Goal: Transaction & Acquisition: Purchase product/service

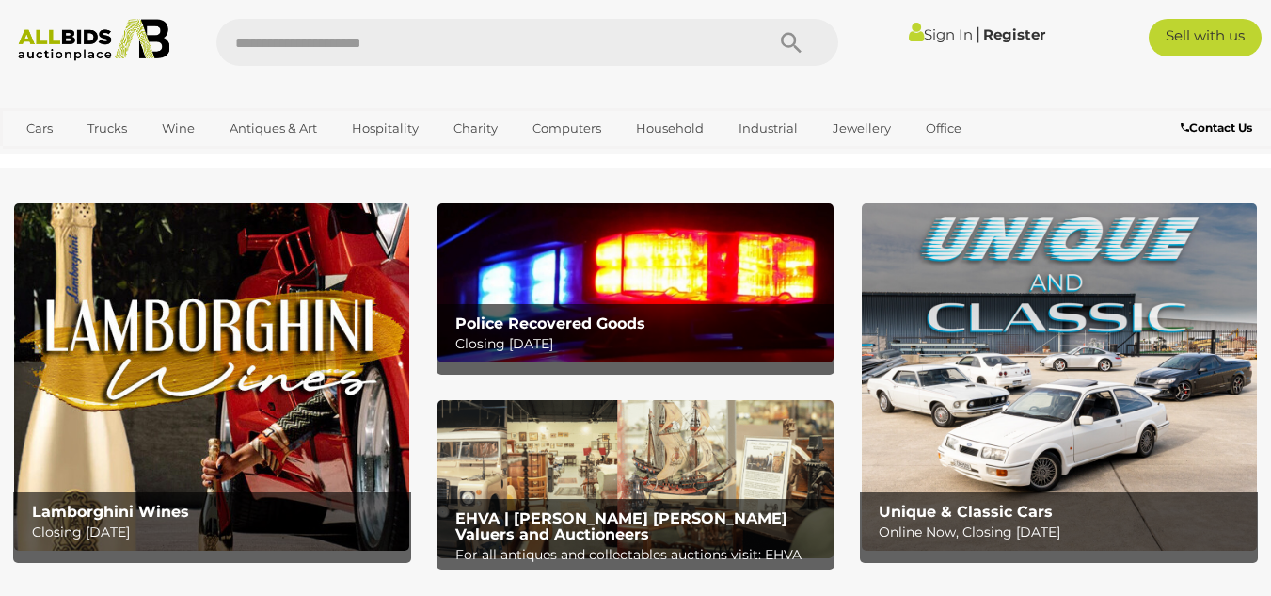
click at [932, 30] on link "Sign In" at bounding box center [941, 34] width 64 height 18
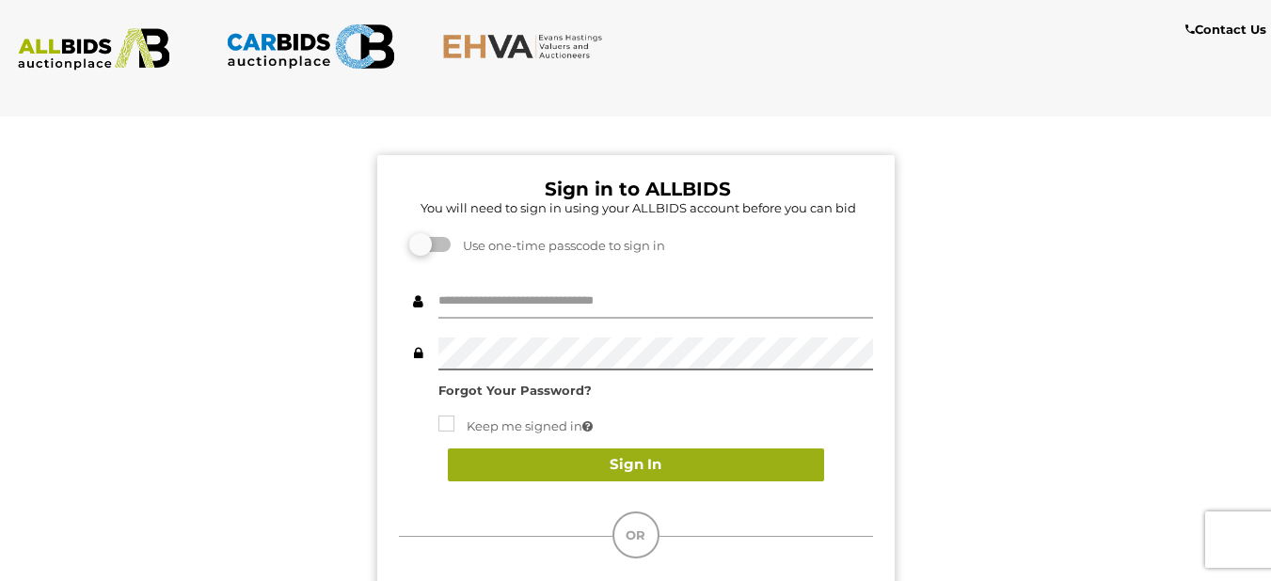
type input "*****"
click at [647, 464] on button "Sign In" at bounding box center [636, 465] width 376 height 33
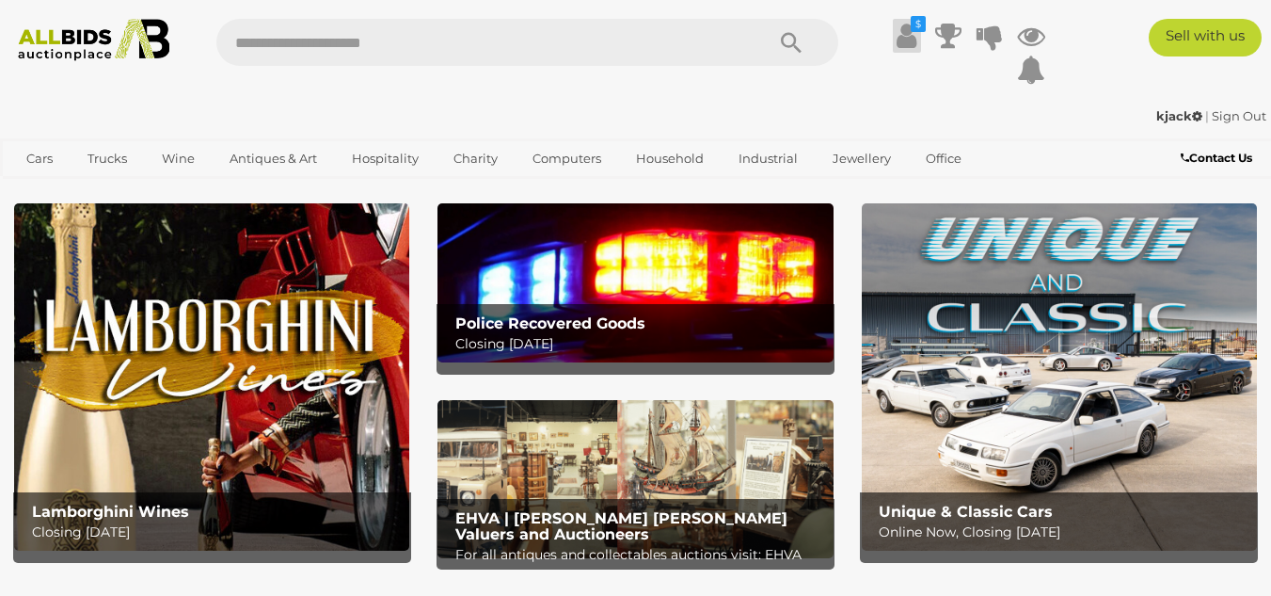
click at [905, 28] on icon at bounding box center [907, 36] width 20 height 34
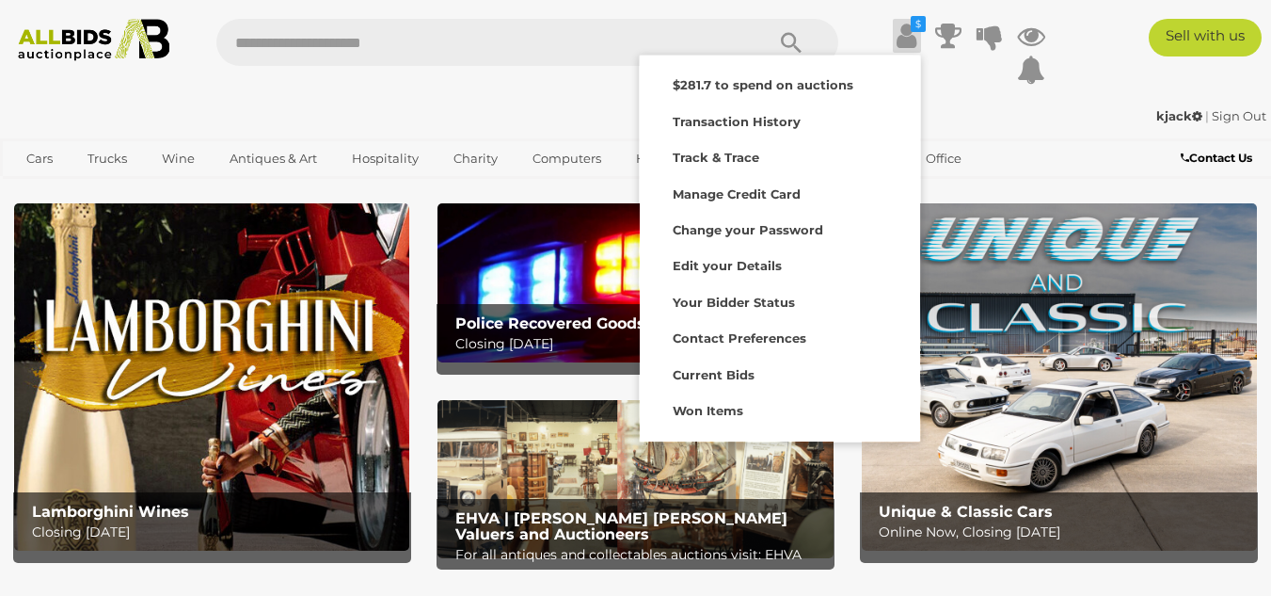
click at [1091, 37] on div "Sell with us" at bounding box center [1177, 38] width 216 height 38
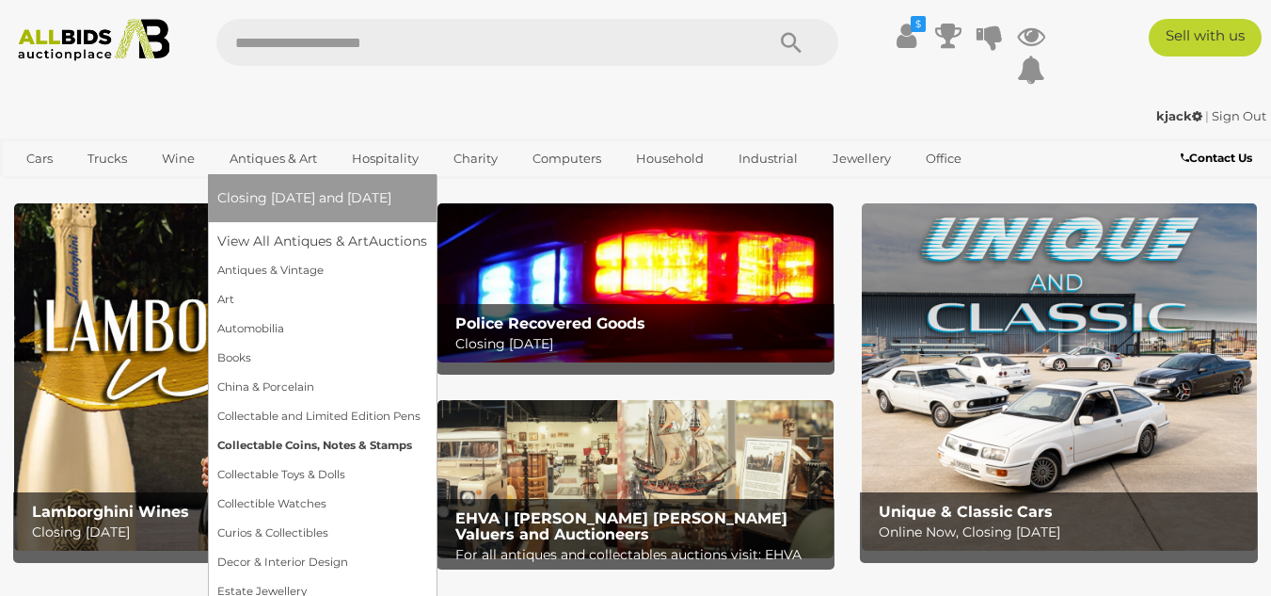
click at [268, 444] on link "Collectable Coins, Notes & Stamps" at bounding box center [322, 445] width 210 height 29
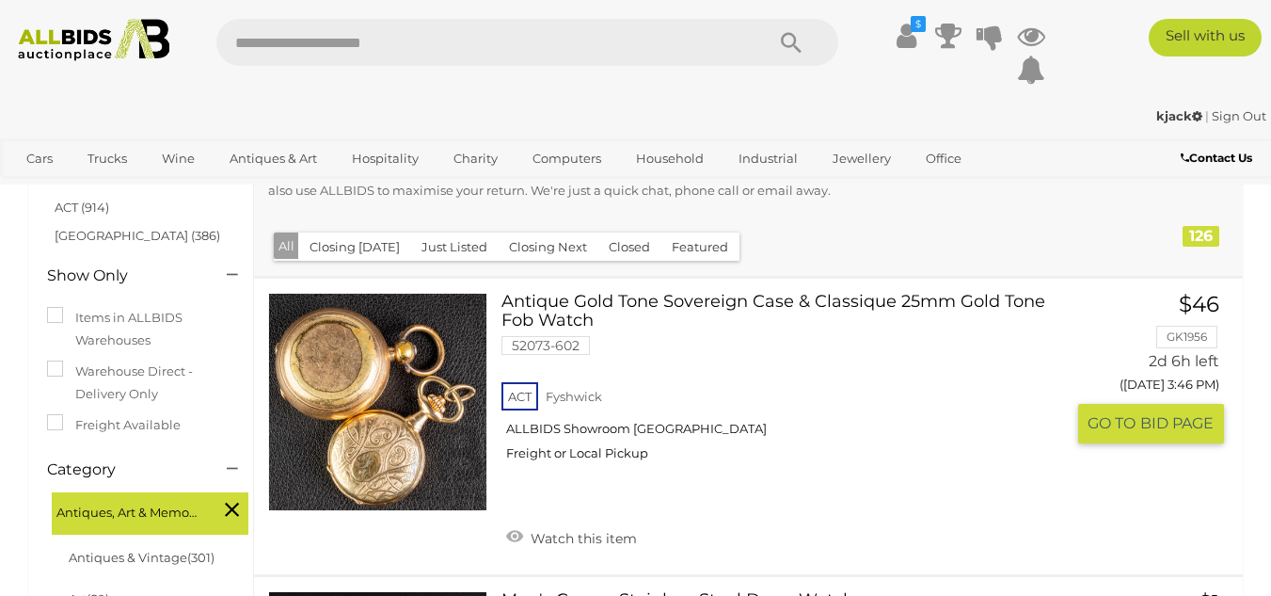
scroll to position [282, 0]
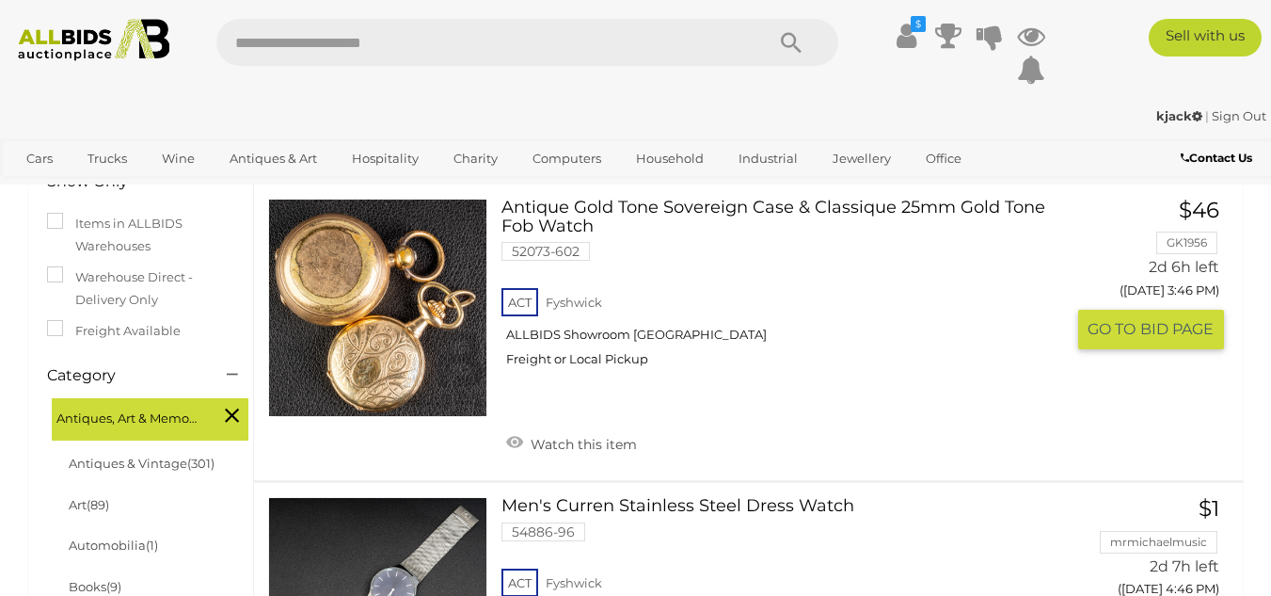
click at [382, 335] on link at bounding box center [377, 308] width 219 height 219
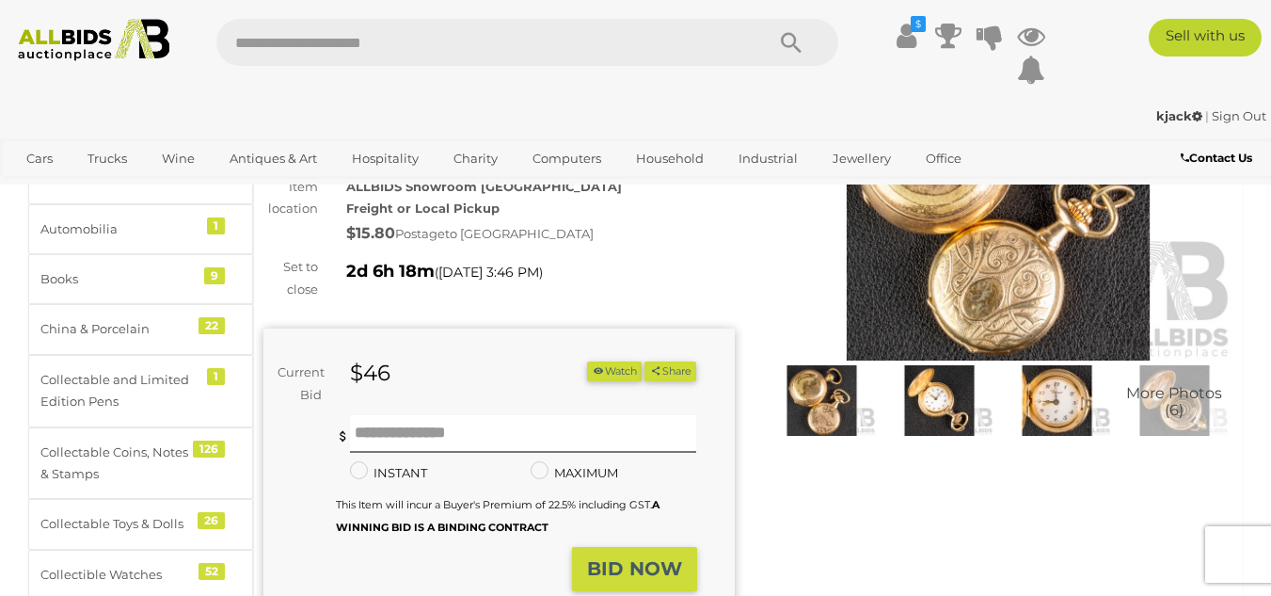
scroll to position [188, 0]
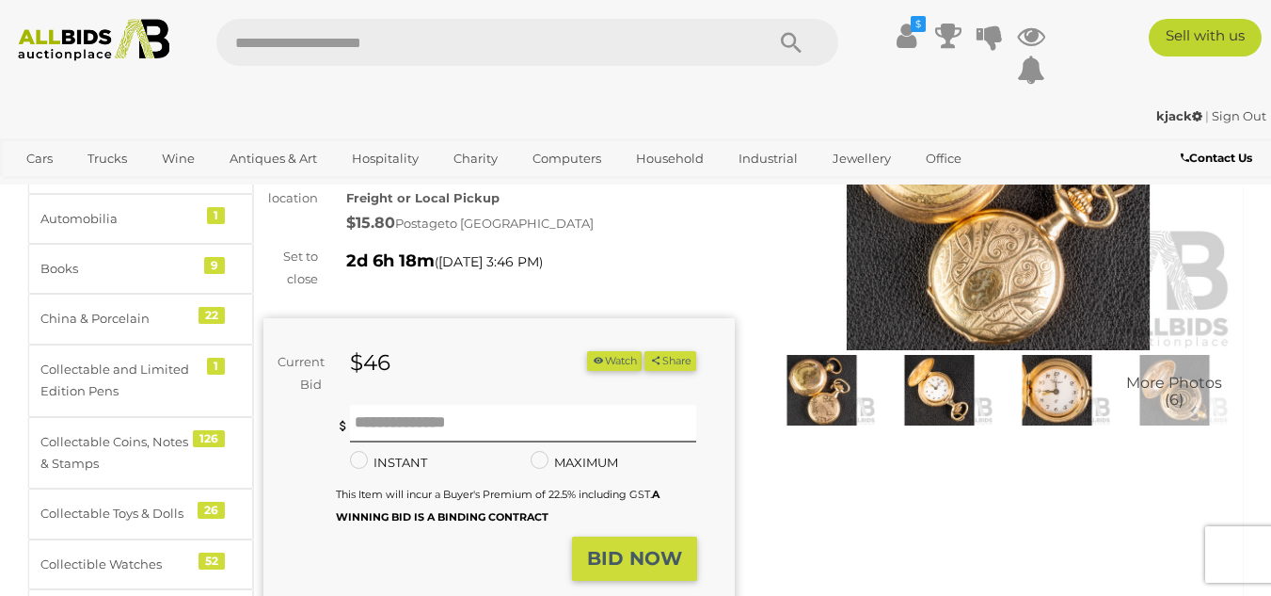
click at [932, 383] on img at bounding box center [939, 390] width 108 height 70
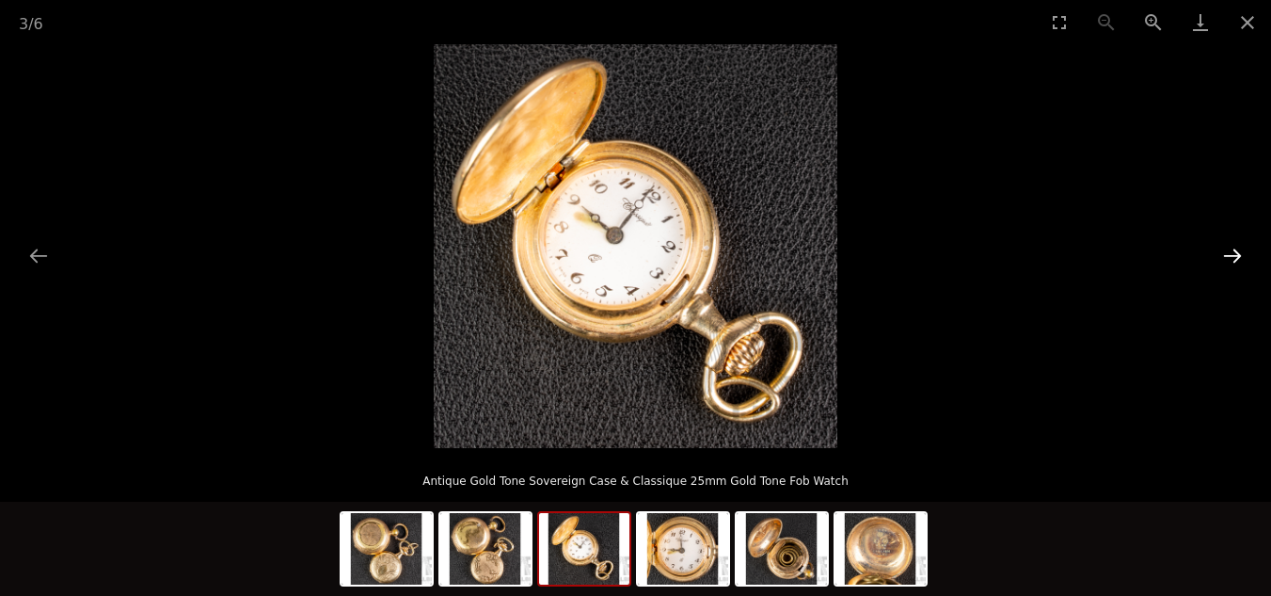
click at [1236, 250] on button "Next slide" at bounding box center [1233, 255] width 40 height 37
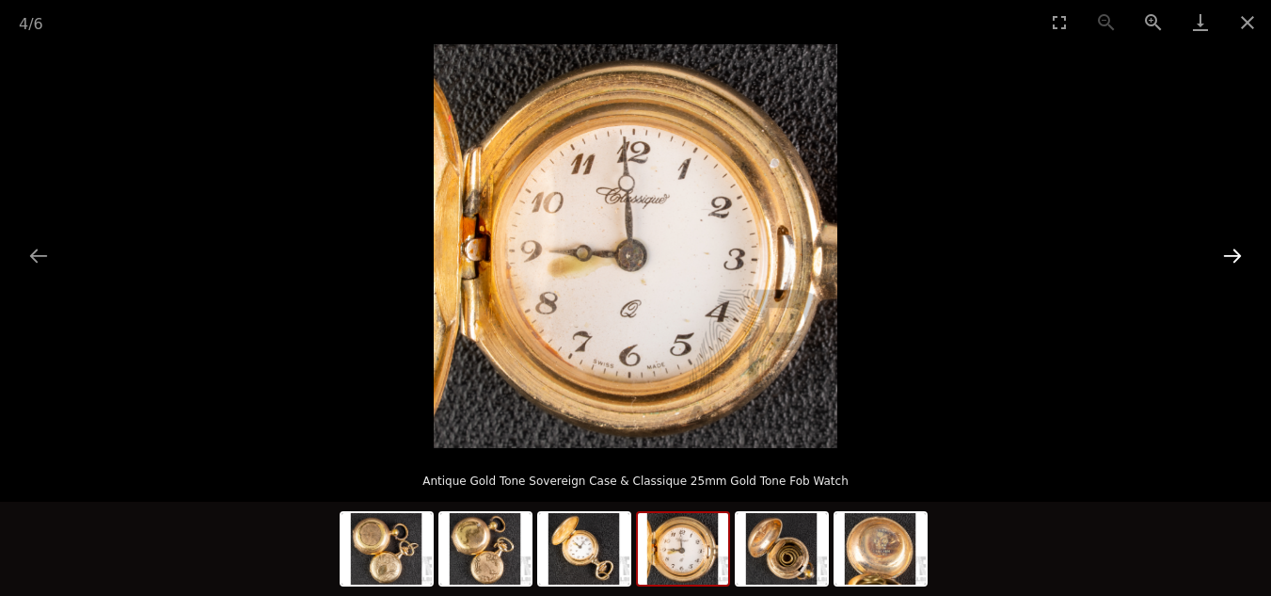
click at [1236, 250] on button "Next slide" at bounding box center [1233, 255] width 40 height 37
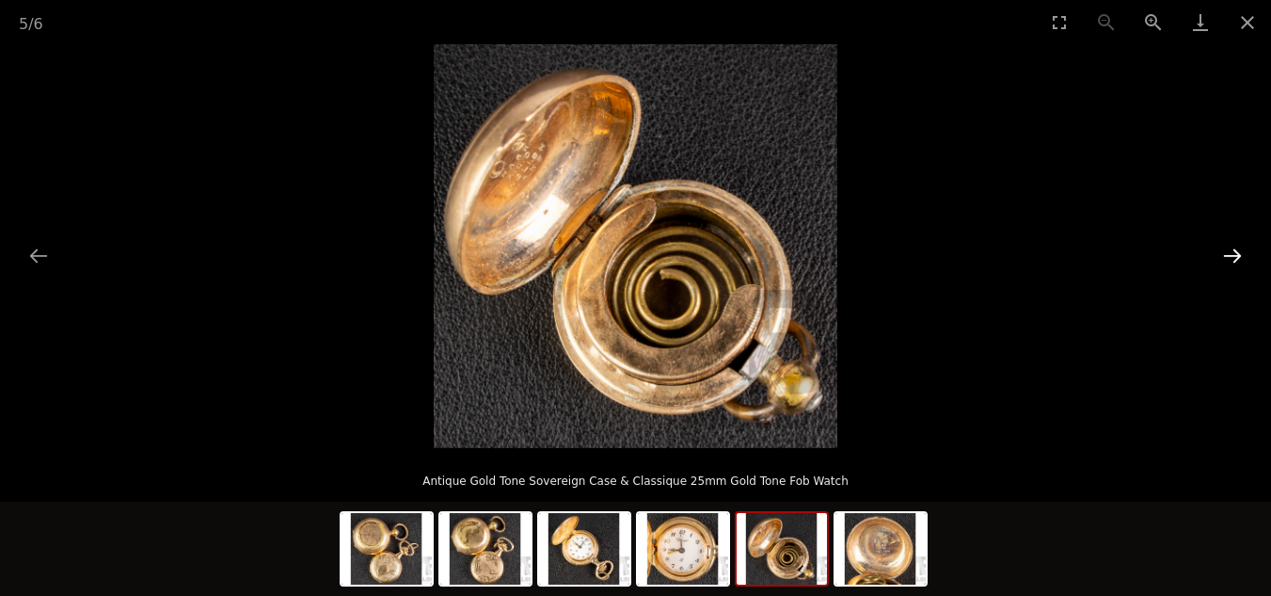
click at [1236, 250] on button "Next slide" at bounding box center [1233, 255] width 40 height 37
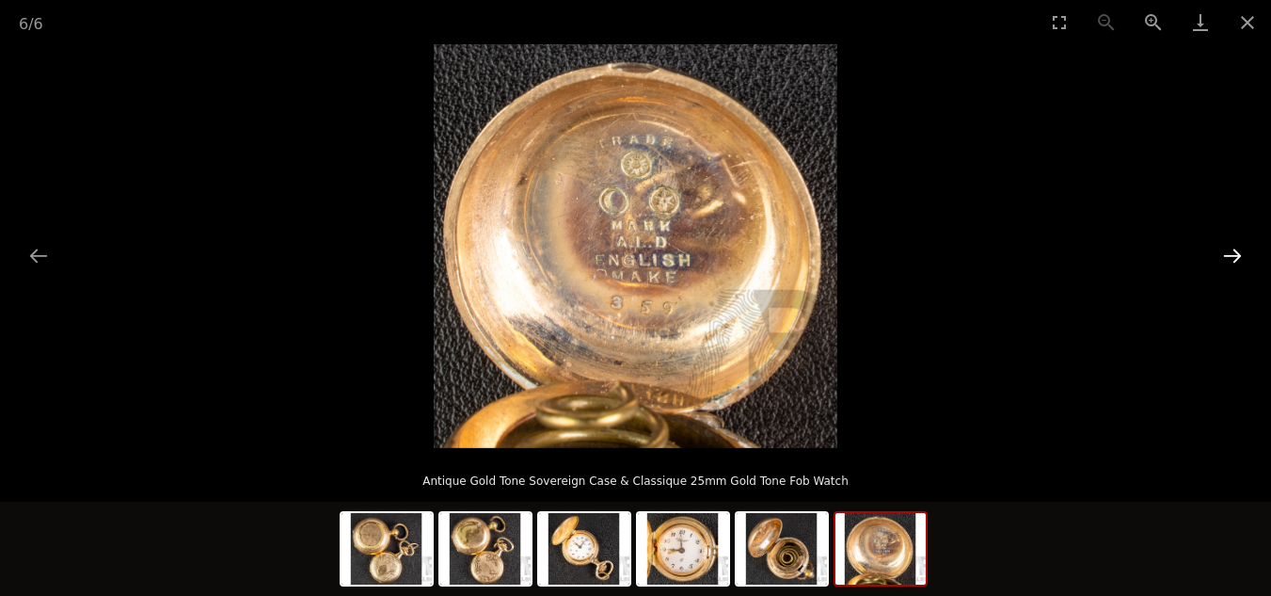
click at [1236, 250] on button "Next slide" at bounding box center [1233, 255] width 40 height 37
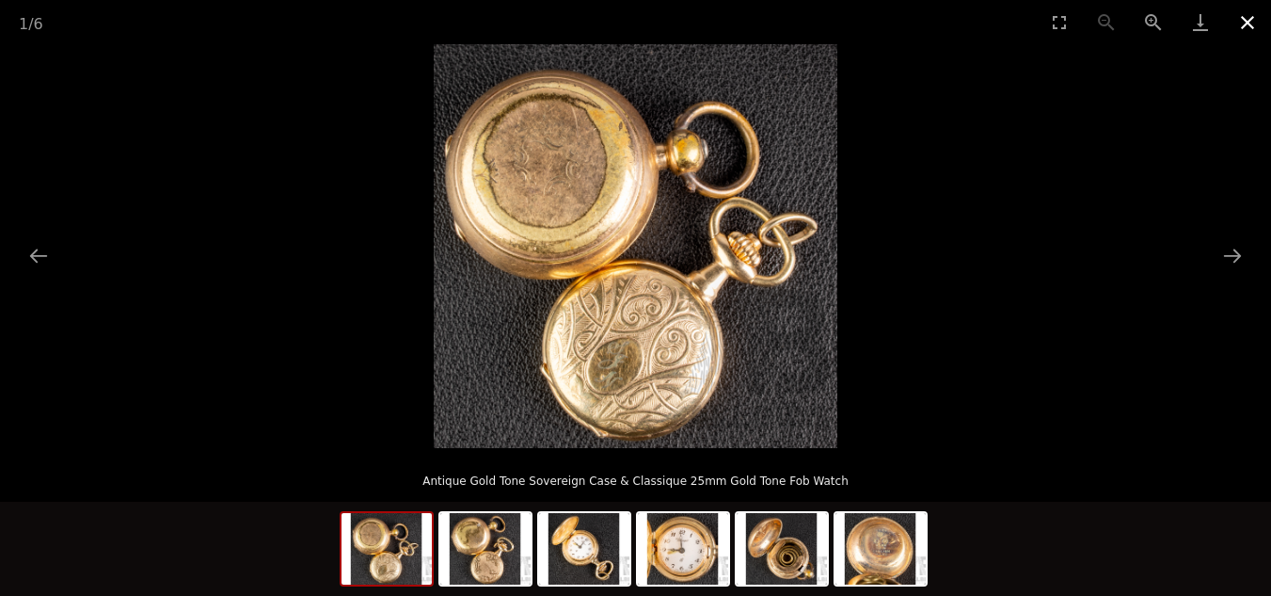
click at [1251, 15] on button "Close gallery" at bounding box center [1247, 22] width 47 height 44
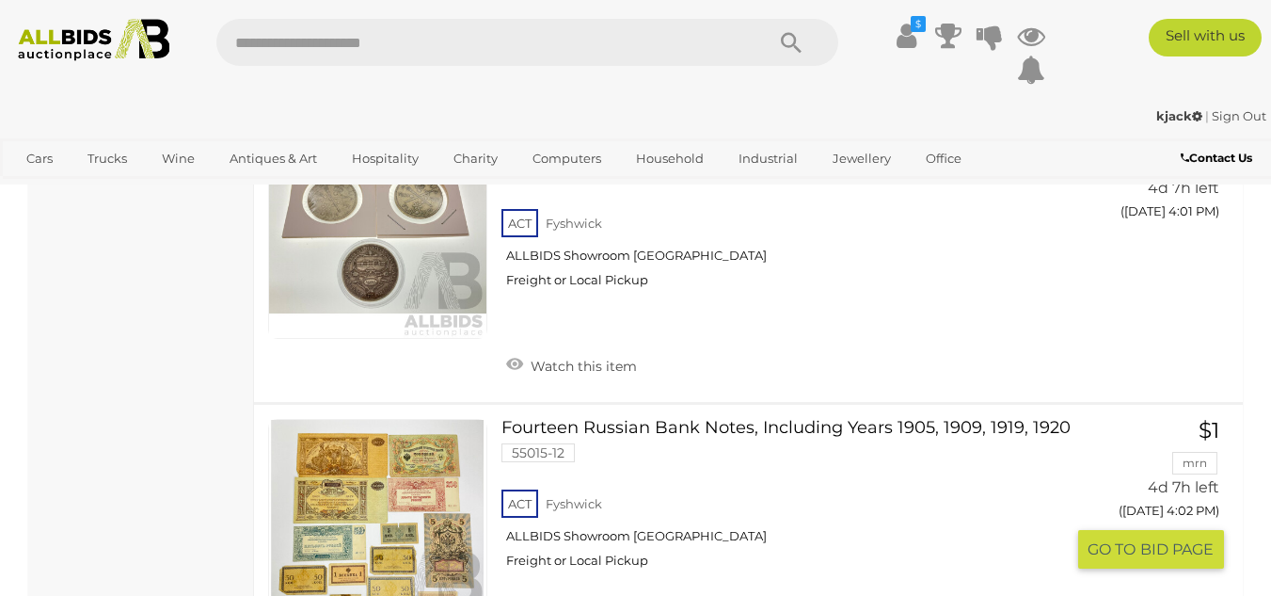
scroll to position [9495, 0]
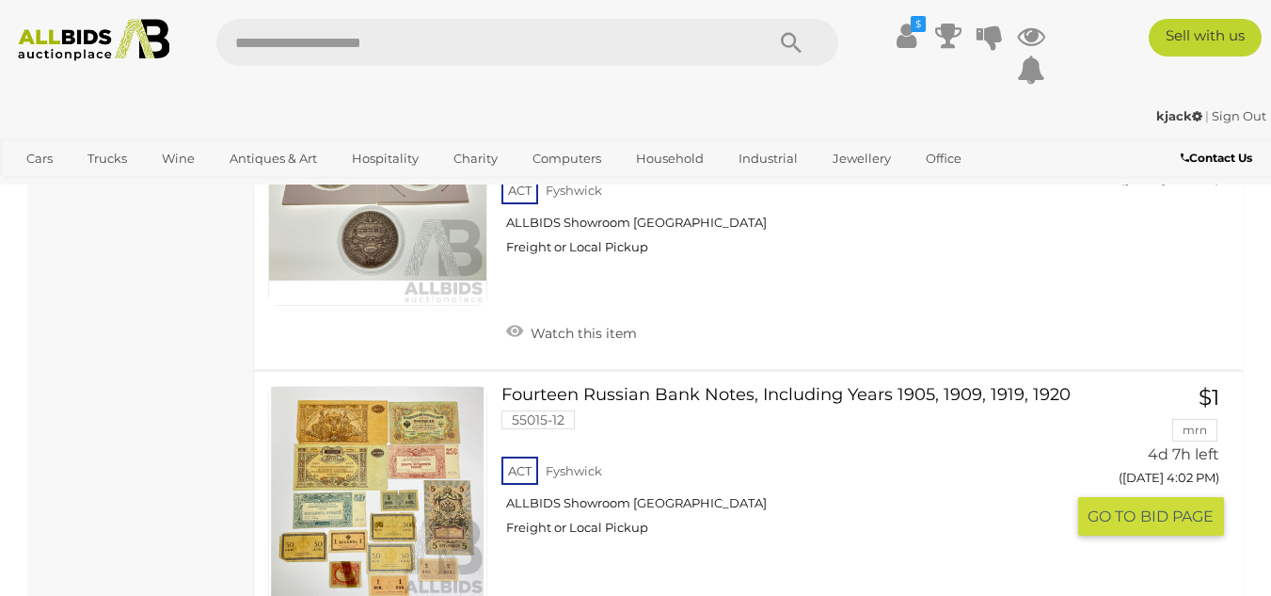
click at [351, 386] on link at bounding box center [377, 495] width 219 height 219
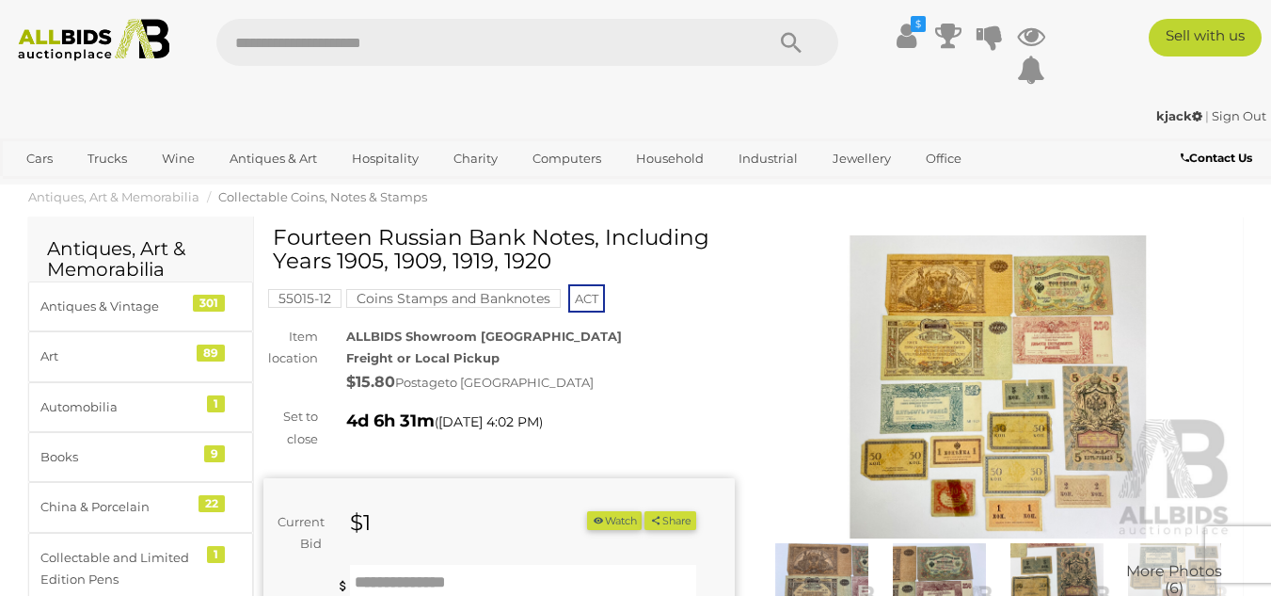
click at [976, 394] on img at bounding box center [998, 387] width 471 height 304
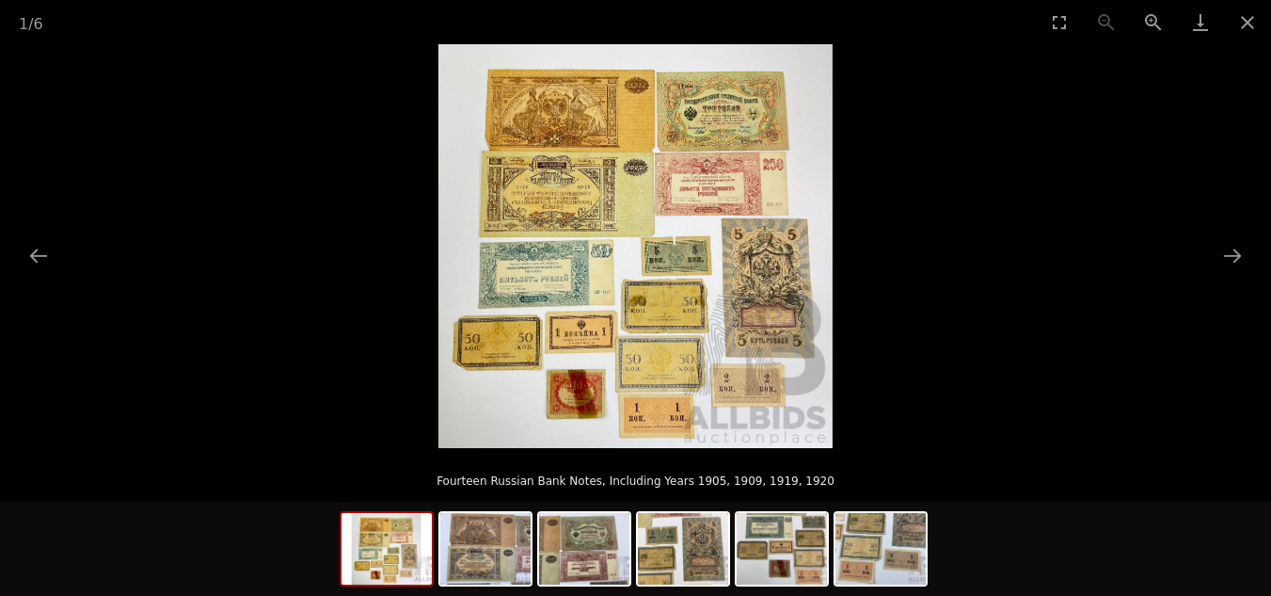
click at [629, 320] on img at bounding box center [635, 246] width 394 height 404
click at [1236, 249] on button "Next slide" at bounding box center [1233, 255] width 40 height 37
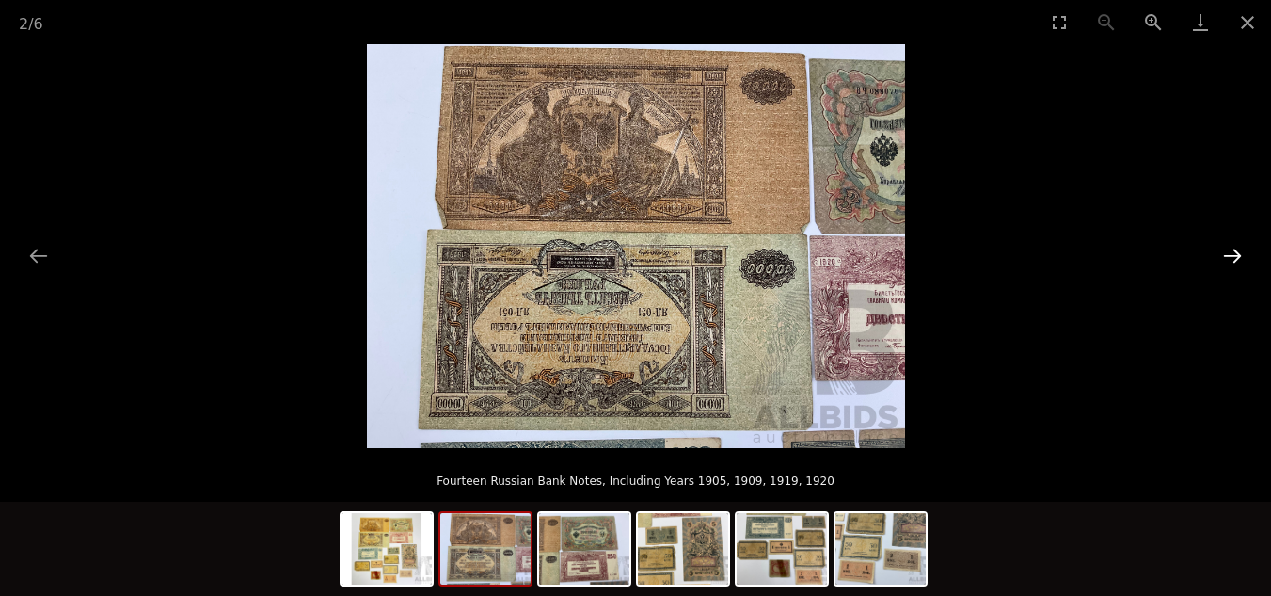
click at [1236, 249] on button "Next slide" at bounding box center [1233, 255] width 40 height 37
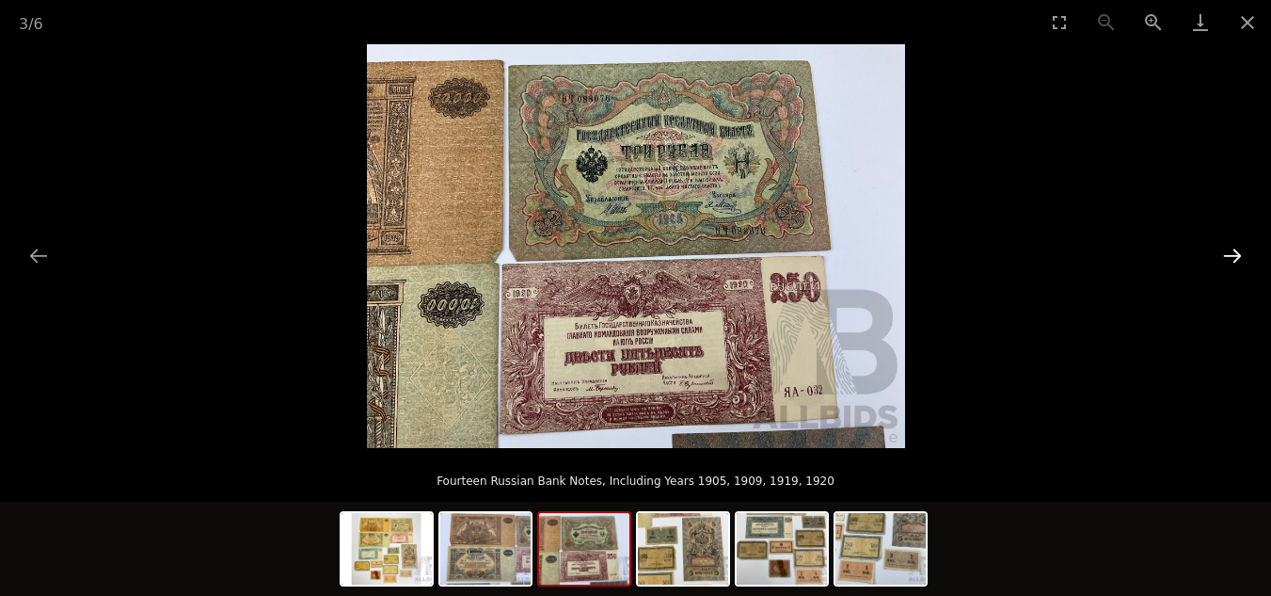
click at [1236, 249] on button "Next slide" at bounding box center [1233, 255] width 40 height 37
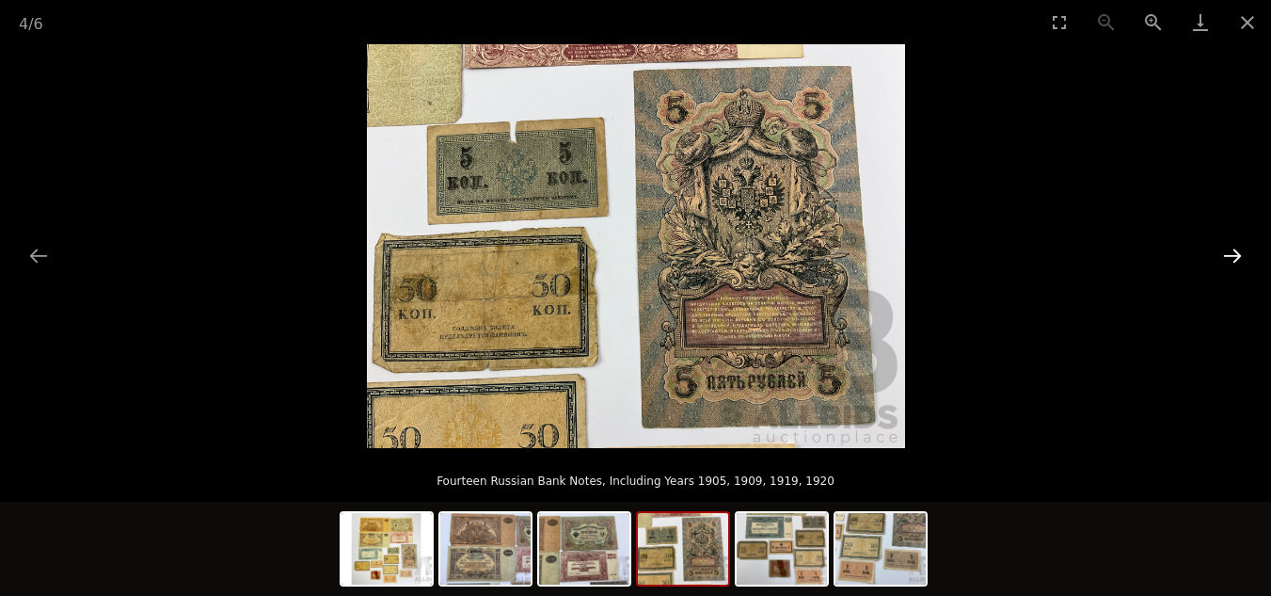
click at [1236, 249] on button "Next slide" at bounding box center [1233, 255] width 40 height 37
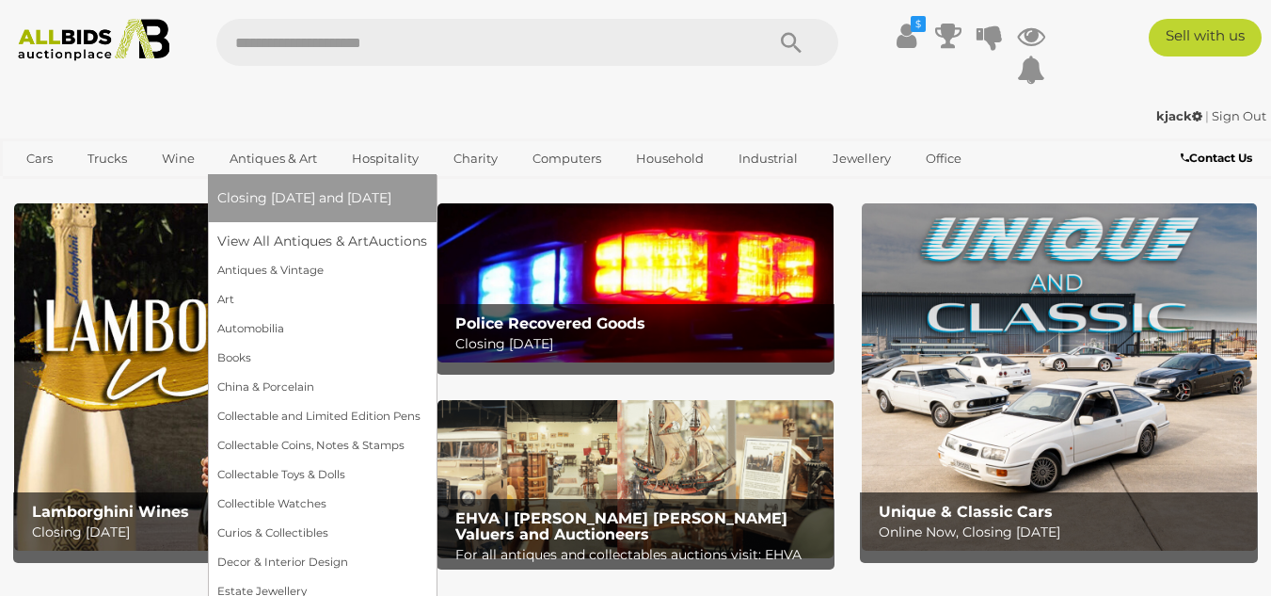
click at [266, 156] on link "Antiques & Art" at bounding box center [273, 158] width 112 height 31
click at [281, 444] on link "Collectable Coins, Notes & Stamps" at bounding box center [322, 445] width 210 height 29
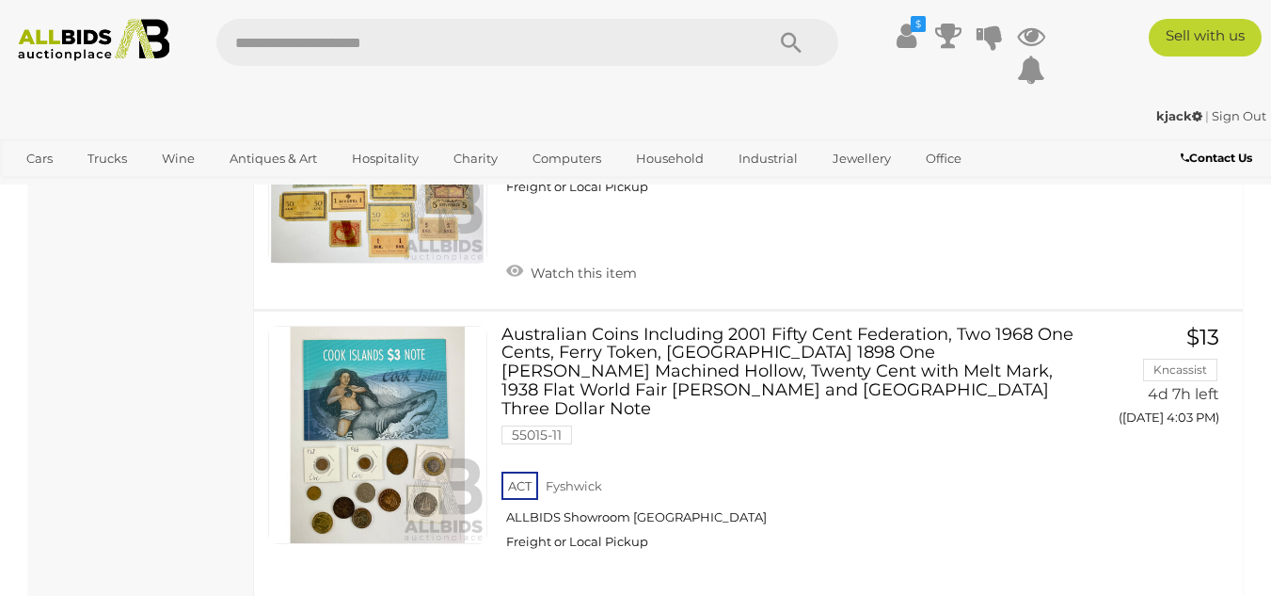
scroll to position [10068, 0]
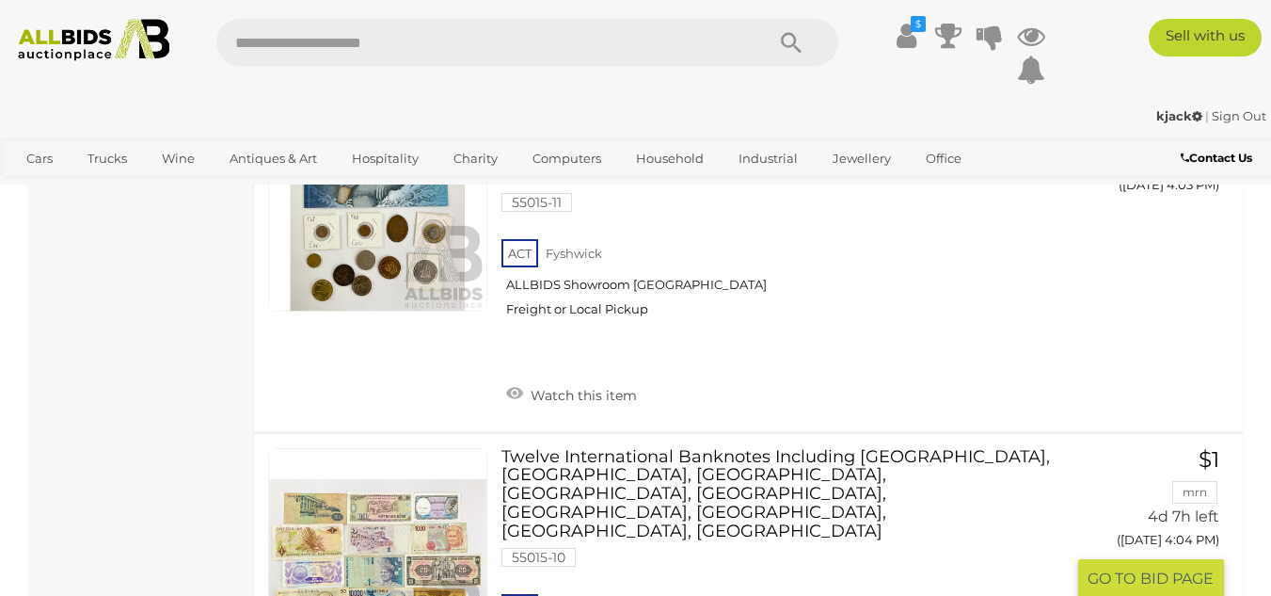
click at [367, 448] on link at bounding box center [377, 557] width 219 height 219
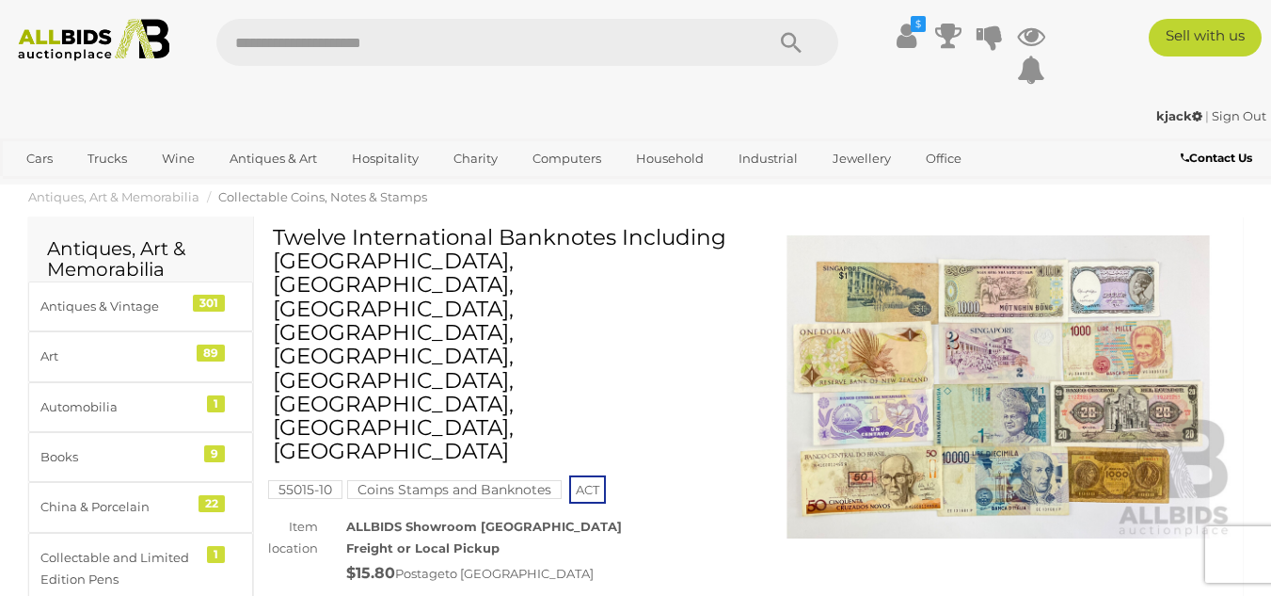
click at [909, 402] on img at bounding box center [998, 387] width 471 height 304
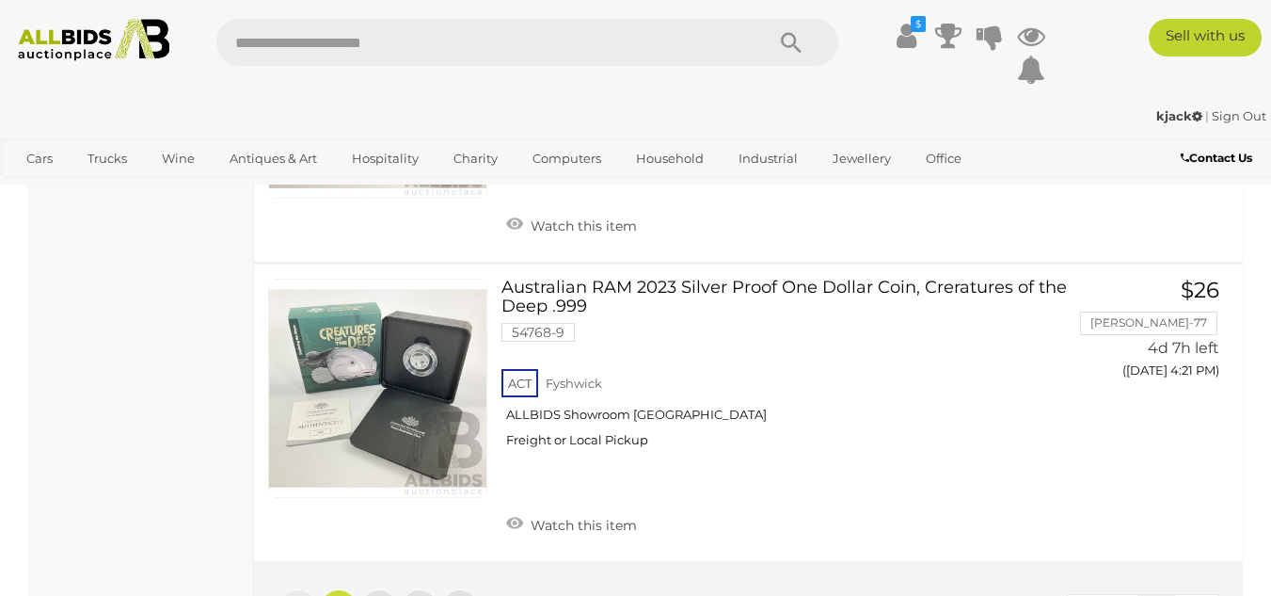
scroll to position [14980, 0]
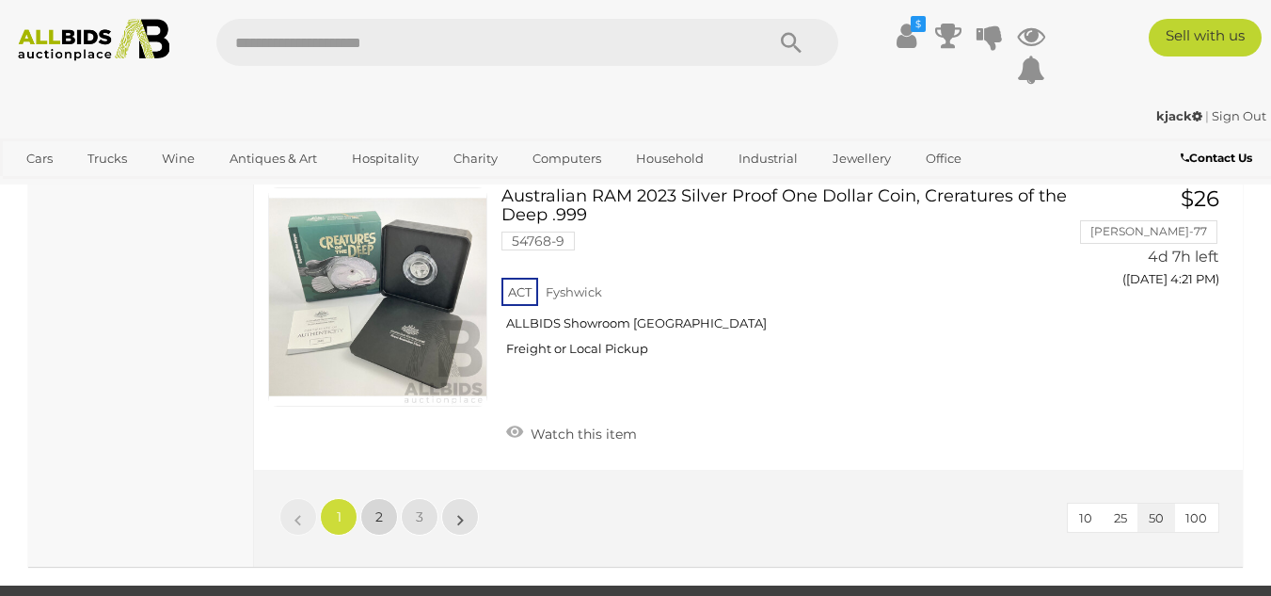
click at [377, 508] on span "2" at bounding box center [379, 516] width 8 height 17
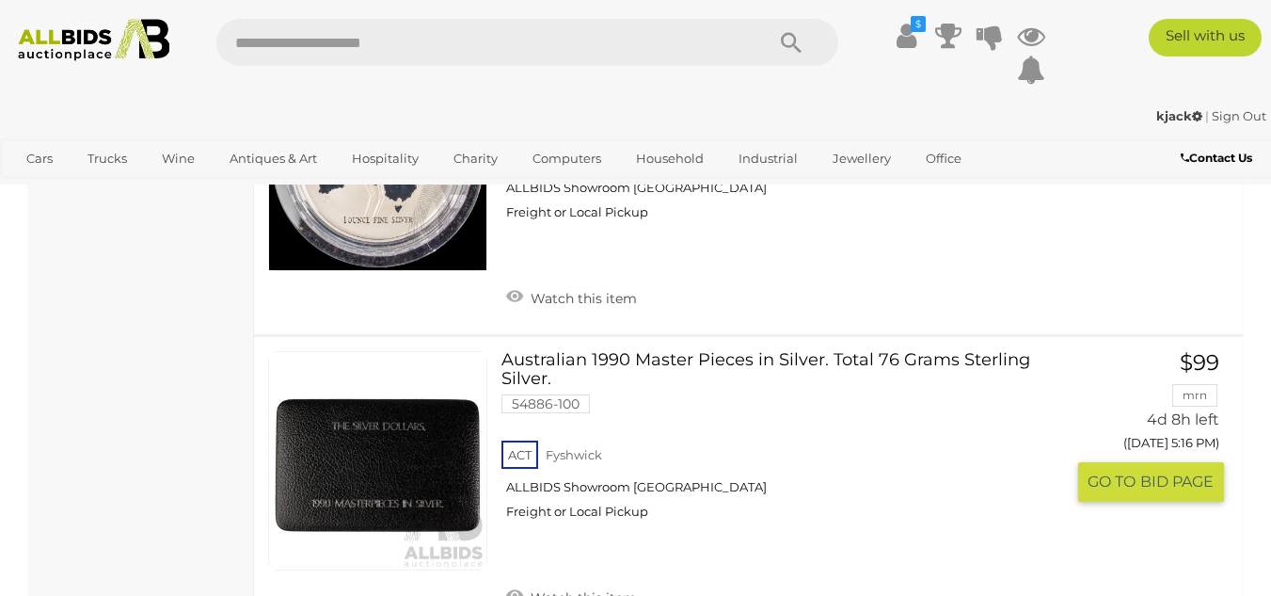
scroll to position [14389, 0]
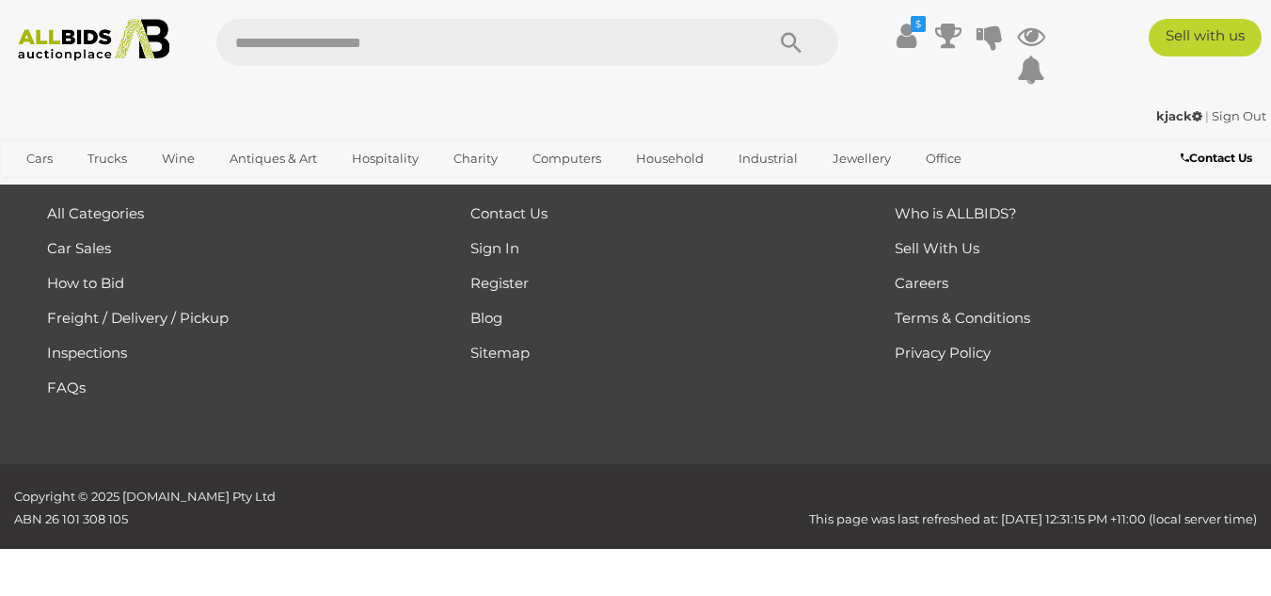
scroll to position [276, 0]
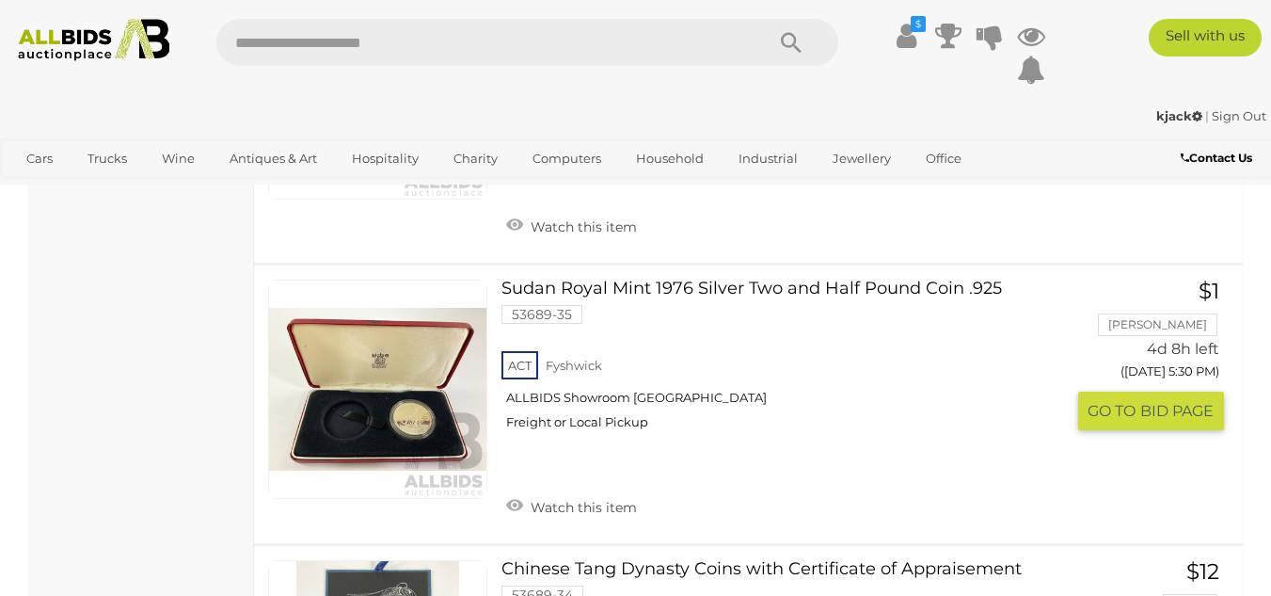
scroll to position [3757, 0]
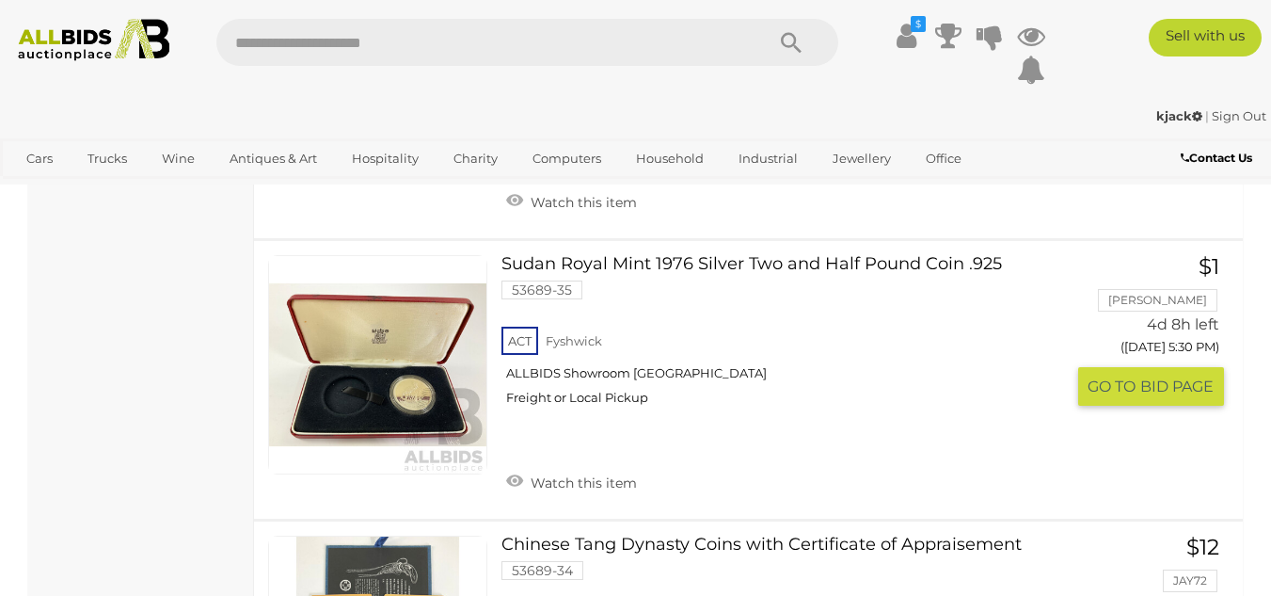
click at [389, 387] on link at bounding box center [377, 364] width 219 height 219
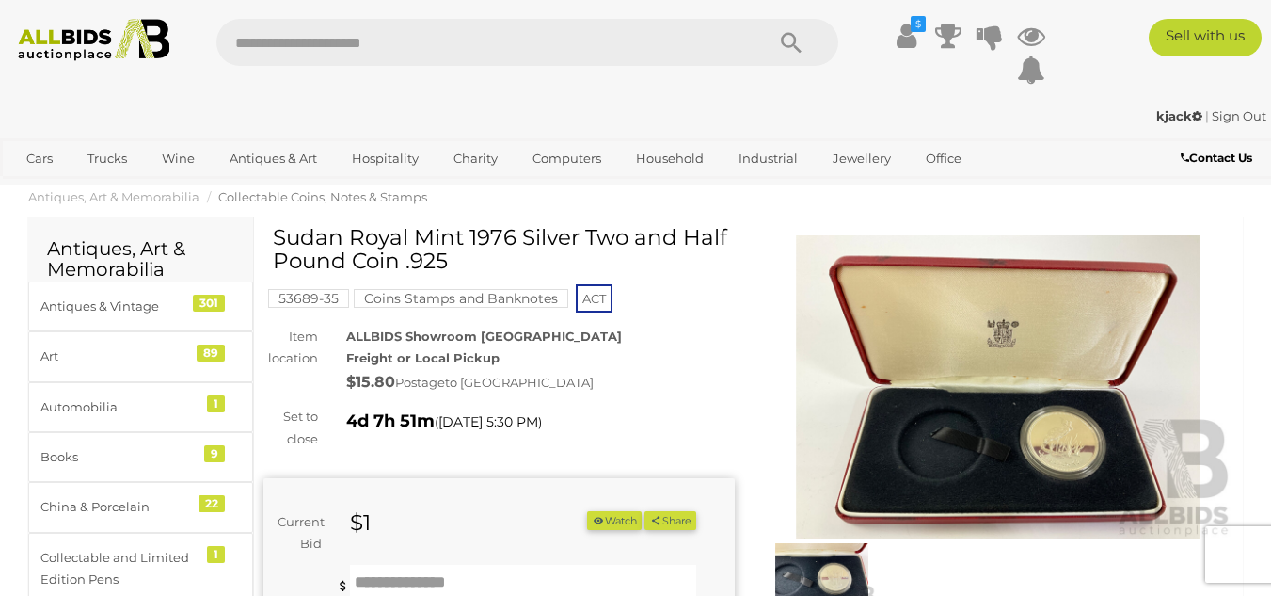
click at [1066, 442] on img at bounding box center [998, 387] width 471 height 304
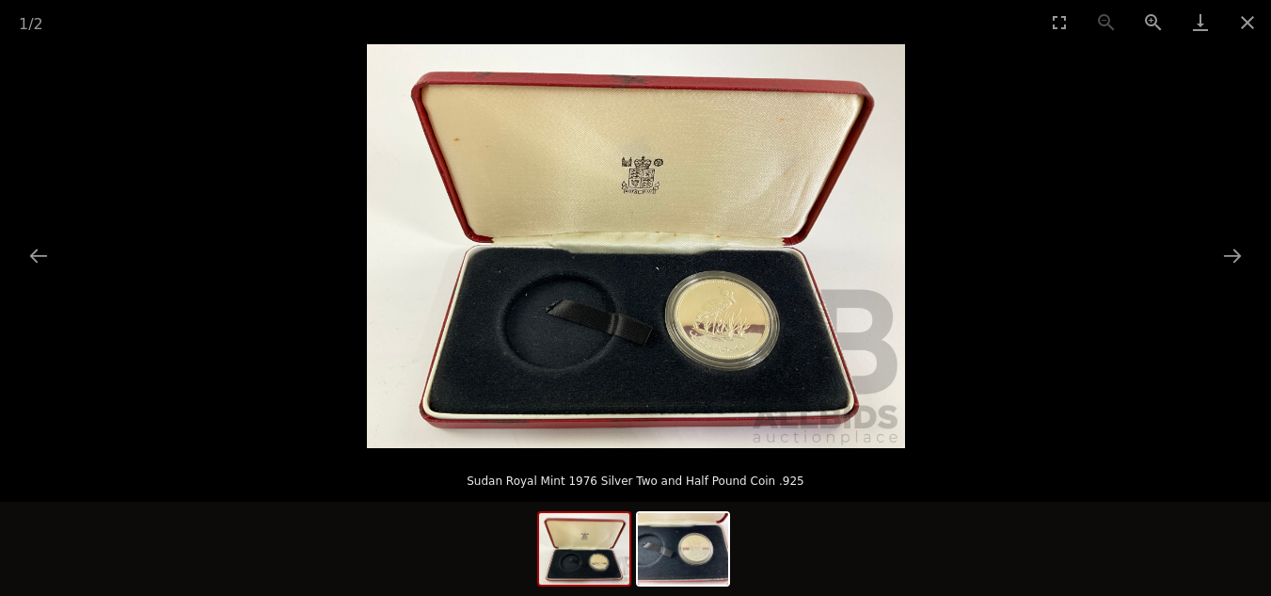
click at [723, 337] on img at bounding box center [636, 246] width 538 height 404
click at [1236, 247] on button "Next slide" at bounding box center [1233, 255] width 40 height 37
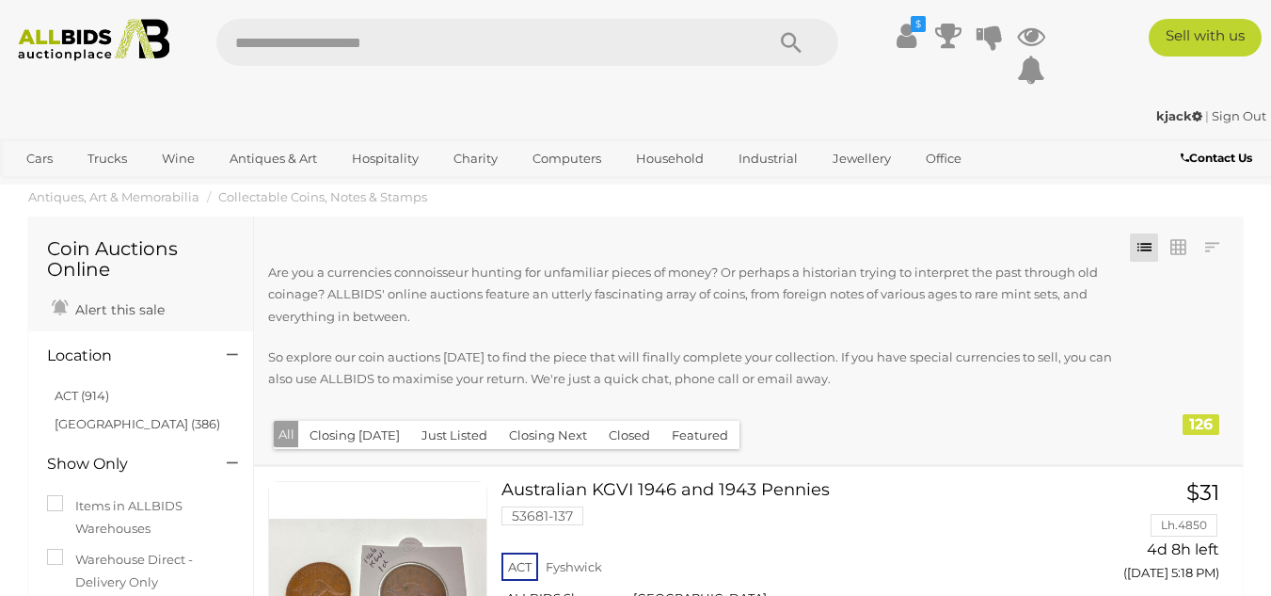
scroll to position [3757, 0]
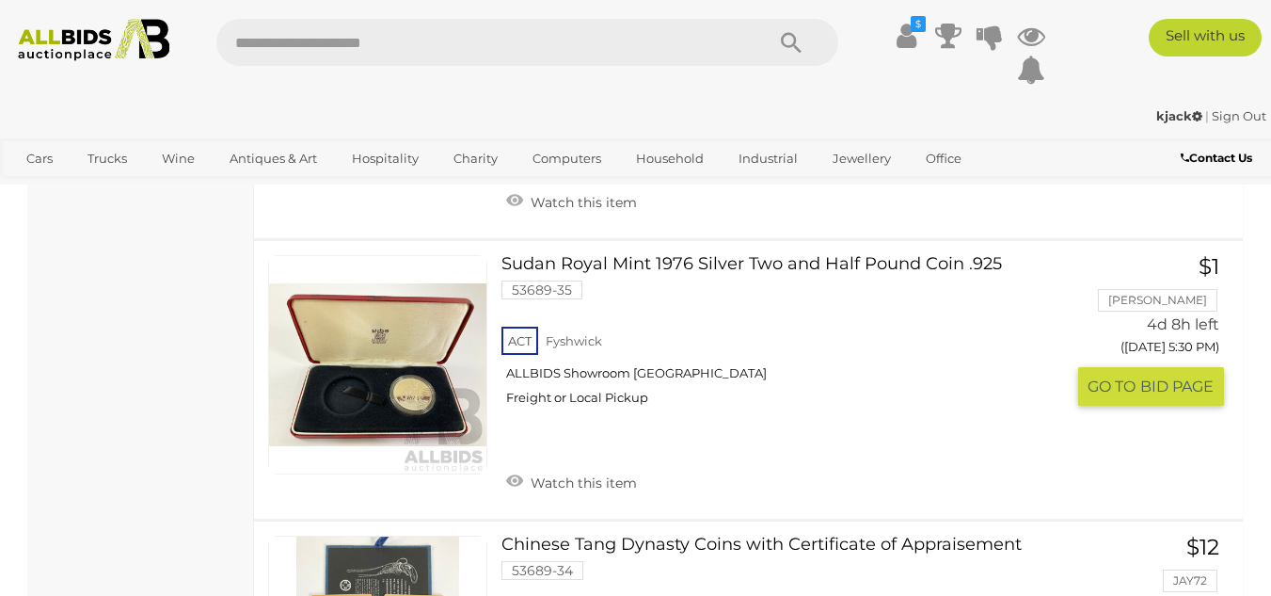
click at [1128, 378] on span "GO TO" at bounding box center [1114, 386] width 53 height 20
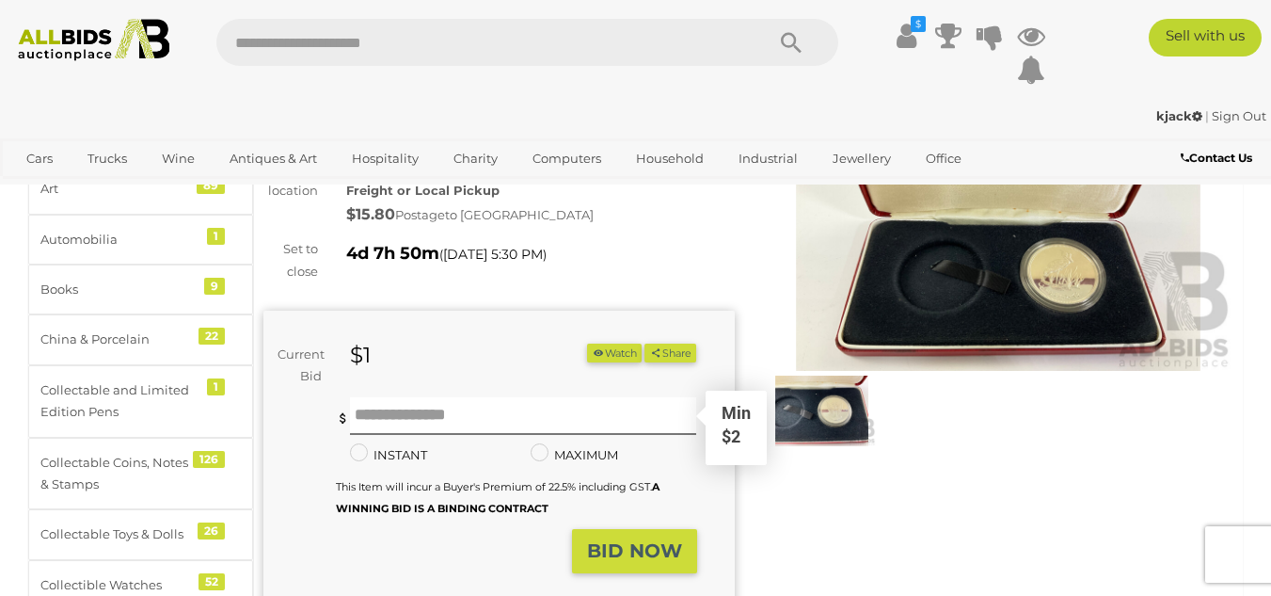
scroll to position [188, 0]
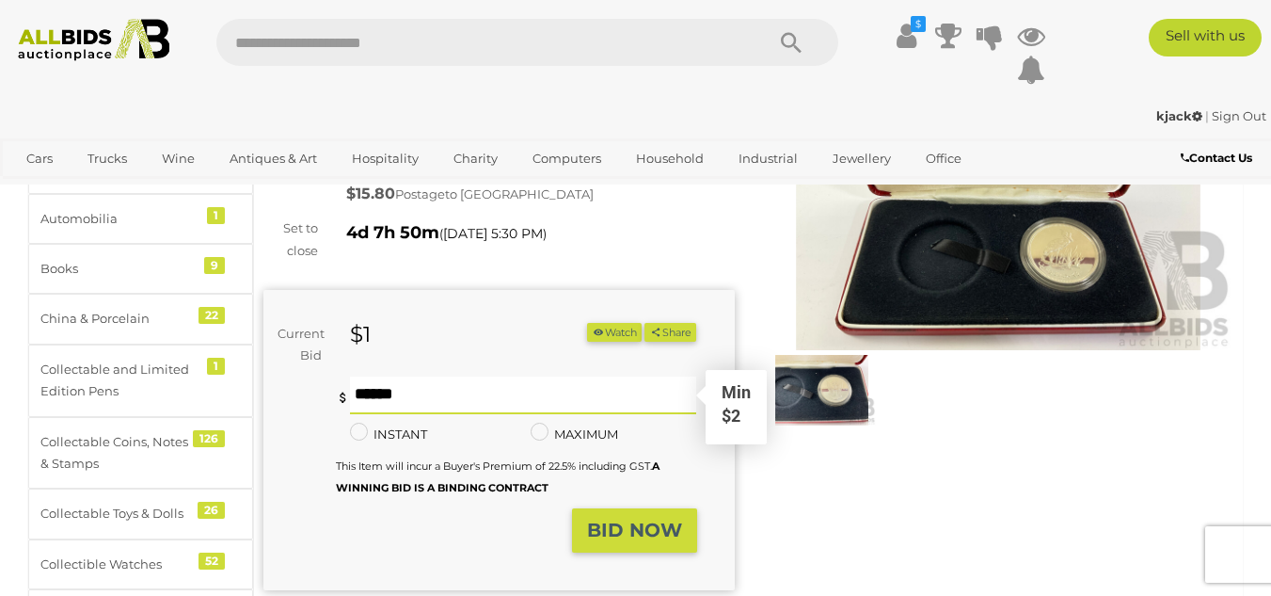
click at [390, 392] on input "text" at bounding box center [523, 395] width 347 height 38
type input "**"
click at [620, 525] on strong "BID NOW" at bounding box center [634, 529] width 95 height 23
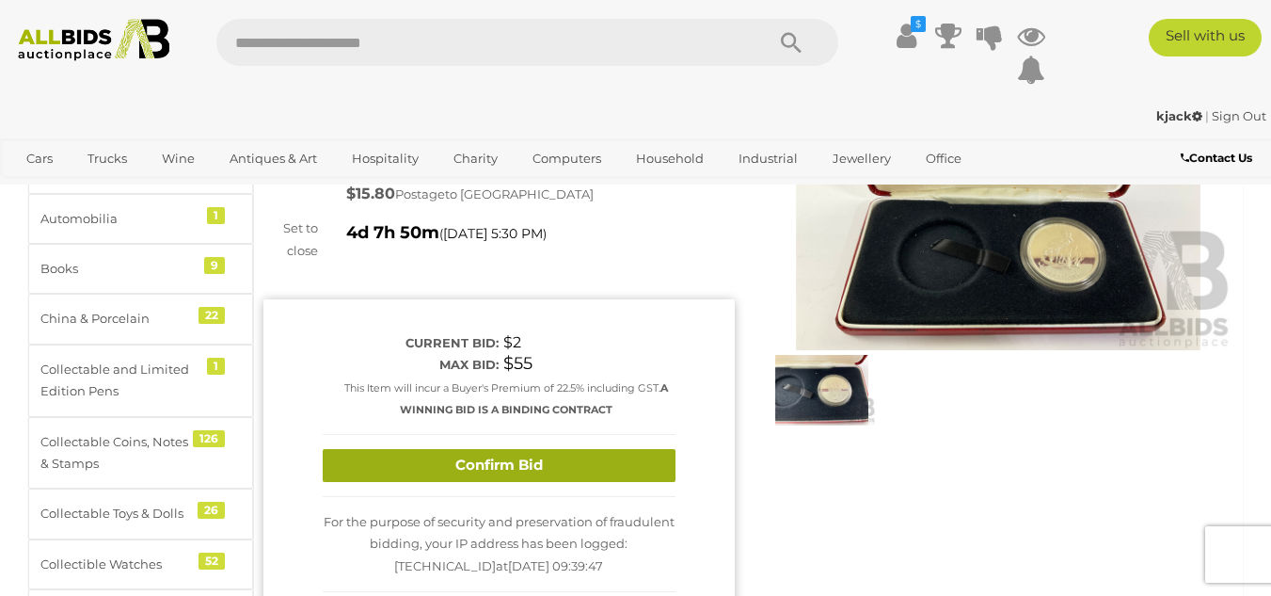
click at [486, 457] on button "Confirm Bid" at bounding box center [499, 465] width 353 height 33
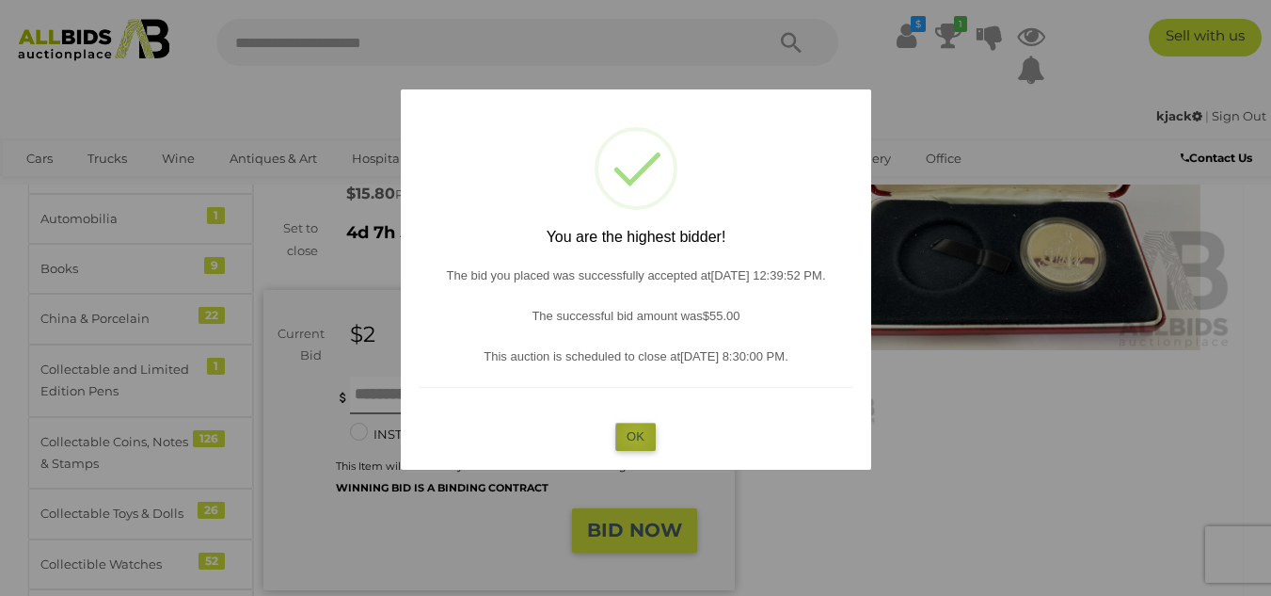
click at [635, 435] on button "OK" at bounding box center [635, 435] width 40 height 27
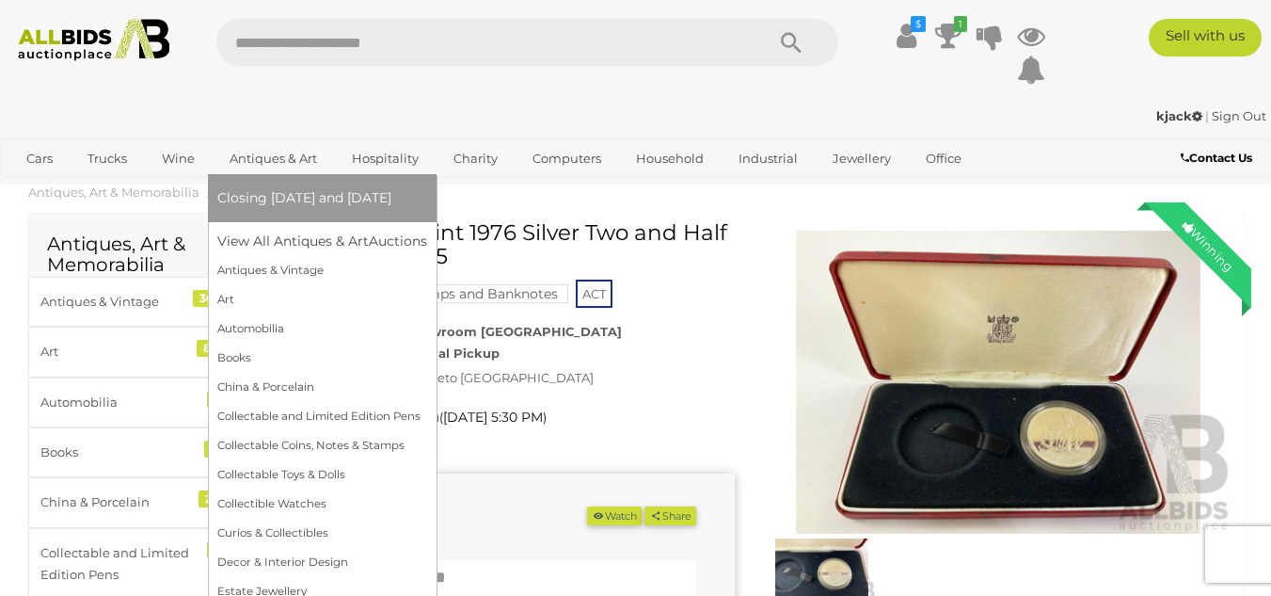
scroll to position [0, 0]
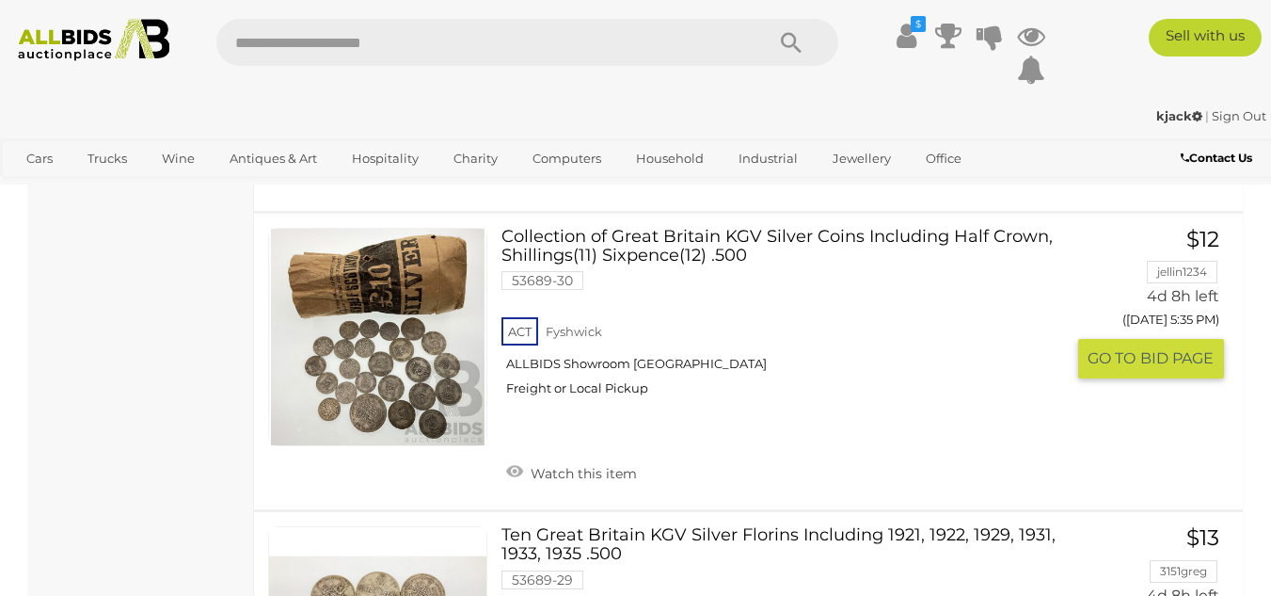
scroll to position [5216, 0]
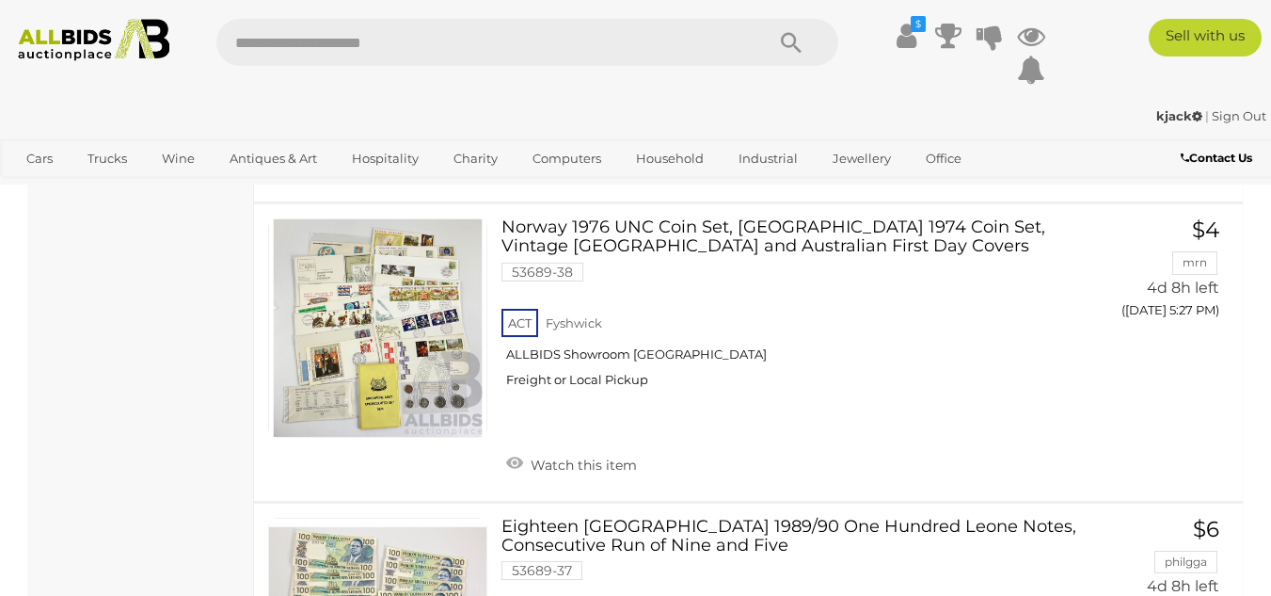
scroll to position [2440, 0]
